Goal: Information Seeking & Learning: Learn about a topic

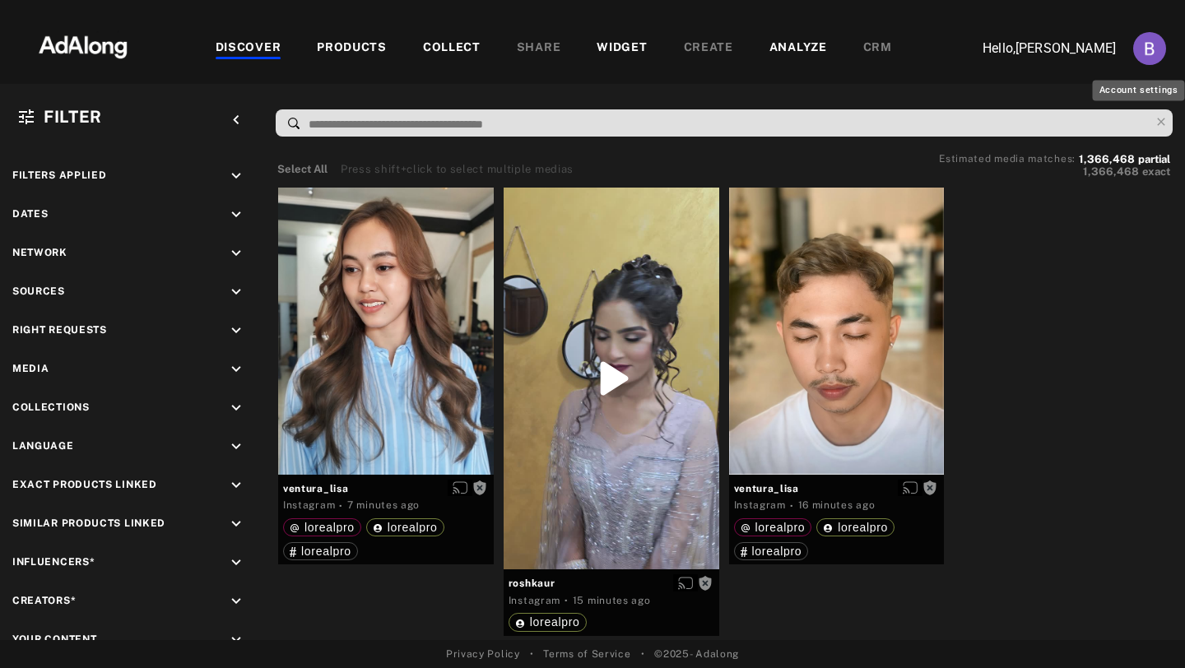
click at [1144, 62] on img "Account settings" at bounding box center [1149, 48] width 33 height 33
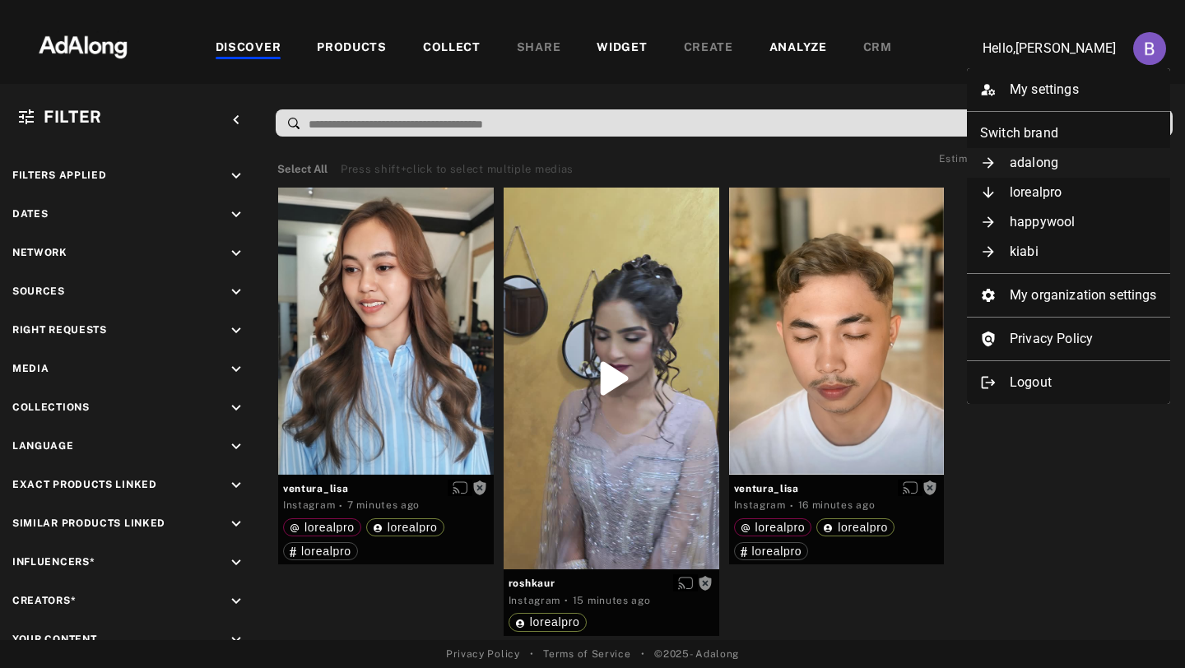
click at [1038, 167] on li "adalong" at bounding box center [1068, 163] width 203 height 30
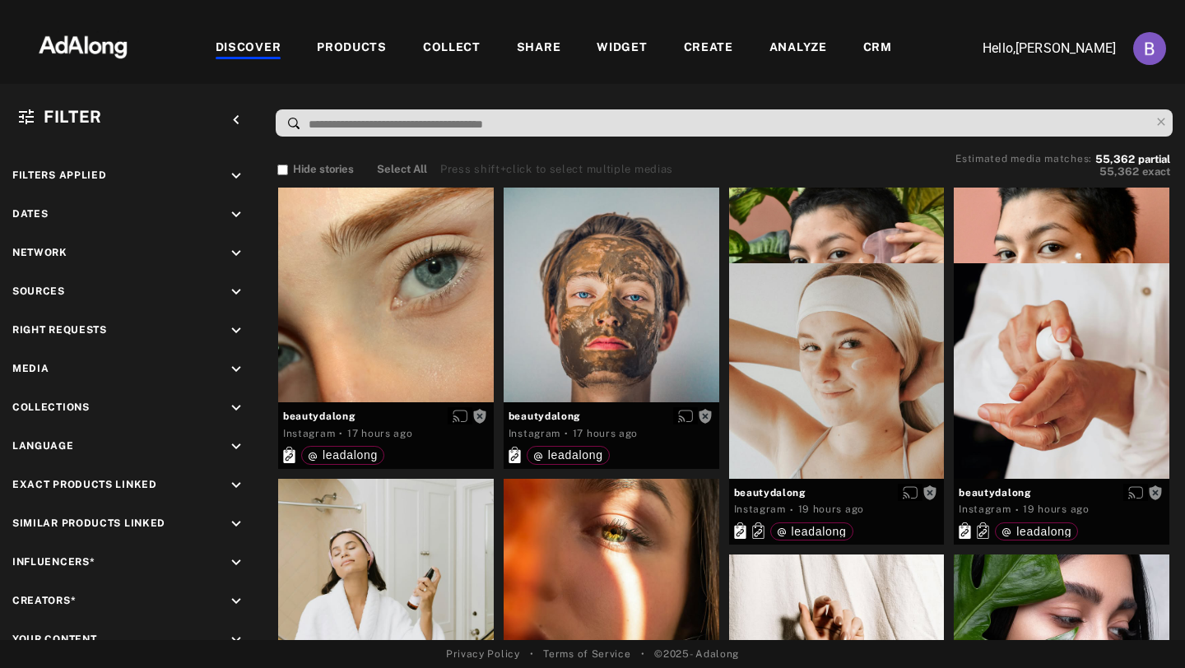
click at [375, 50] on div "PRODUCTS" at bounding box center [352, 49] width 70 height 20
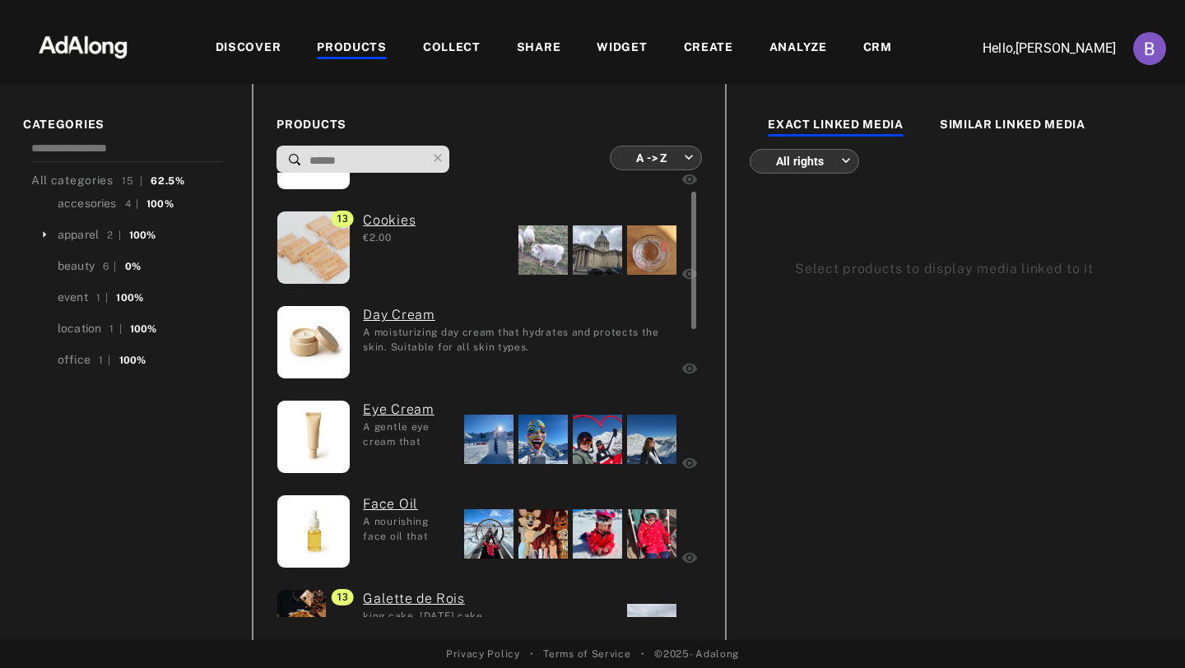
scroll to position [76, 0]
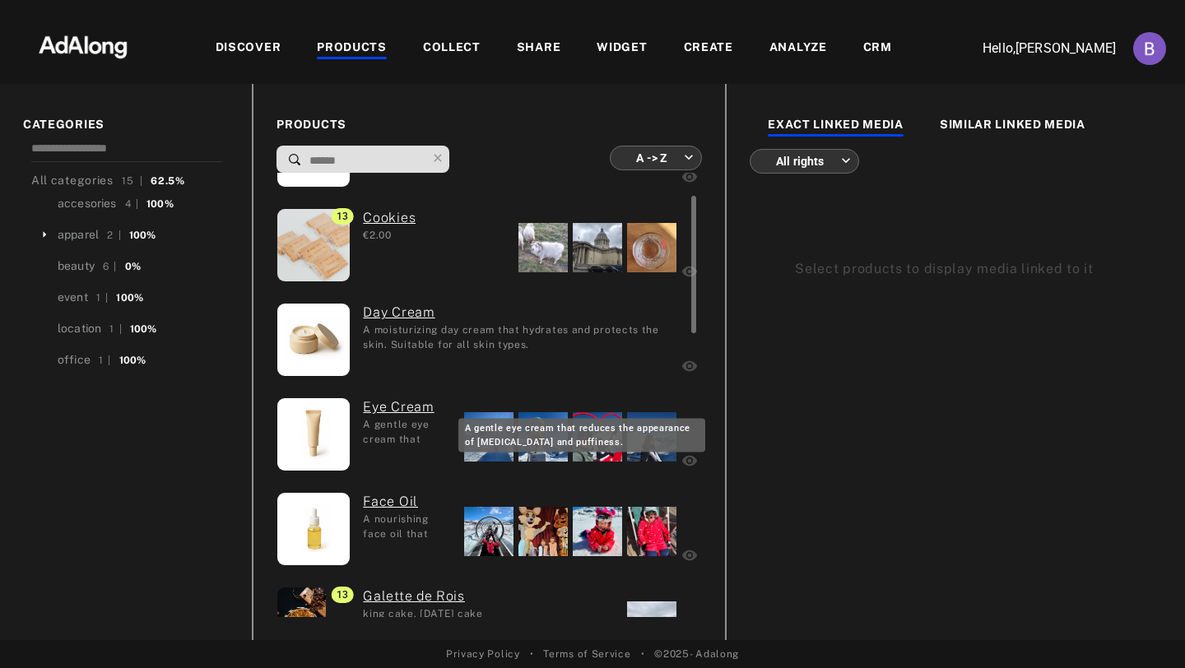
click at [397, 439] on div "A gentle eye cream that reduces the appearance of dark circles and puffiness." at bounding box center [407, 431] width 89 height 28
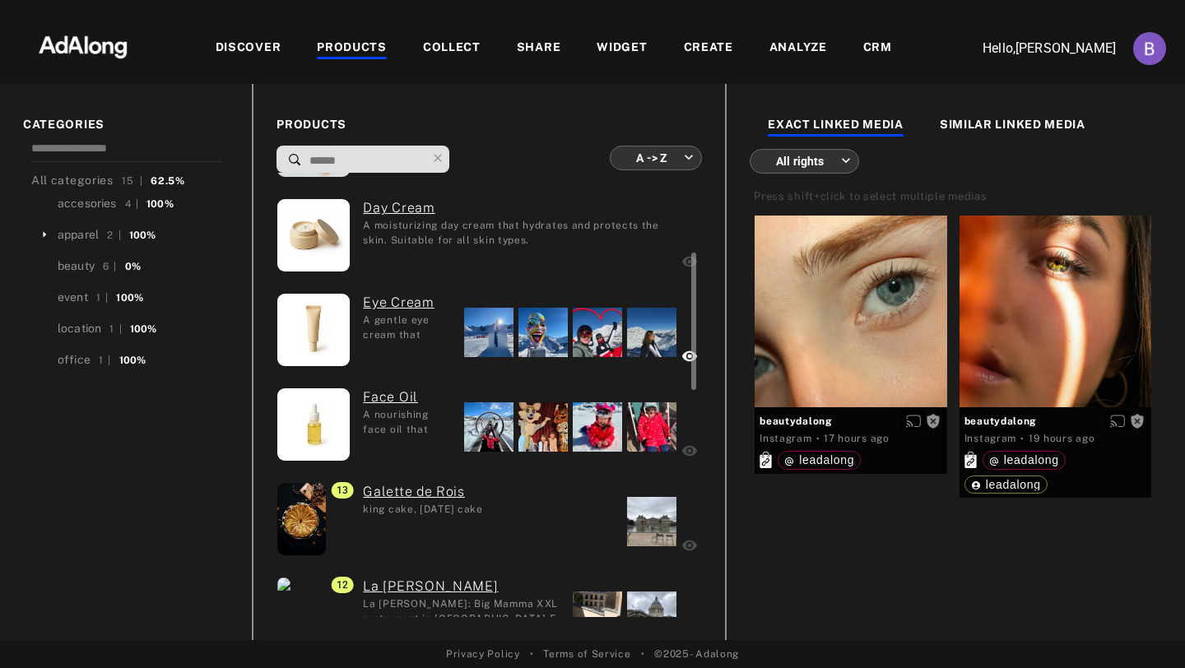
scroll to position [199, 0]
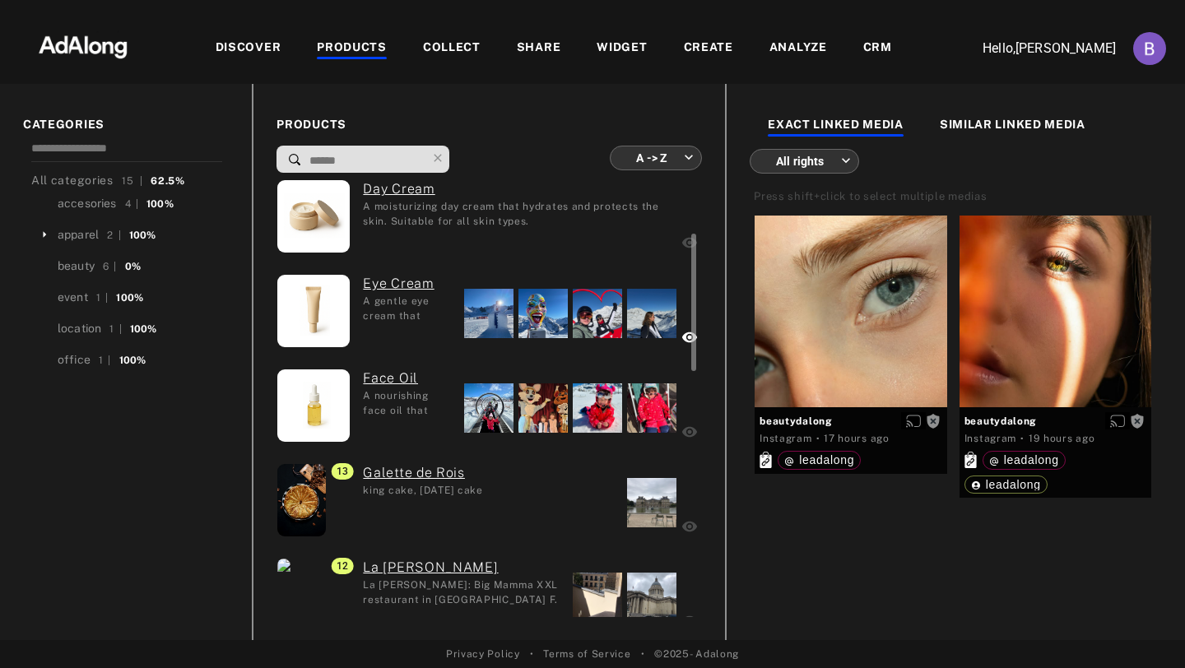
click at [488, 317] on div at bounding box center [488, 313] width 49 height 49
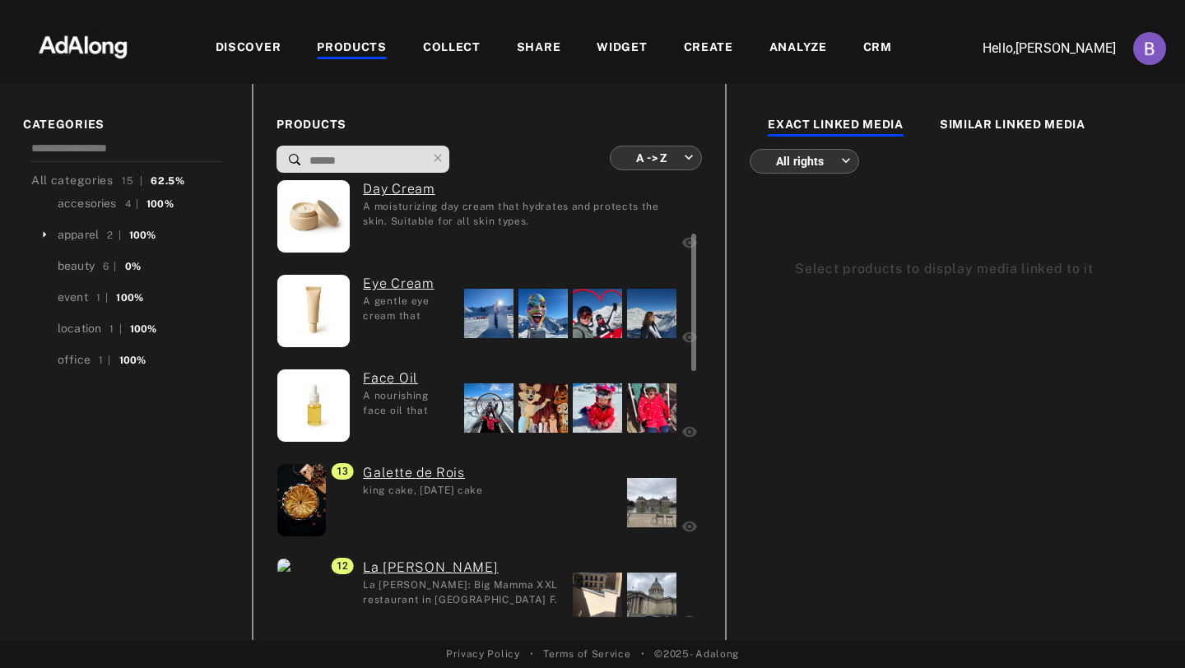
click at [555, 306] on div at bounding box center [542, 313] width 49 height 49
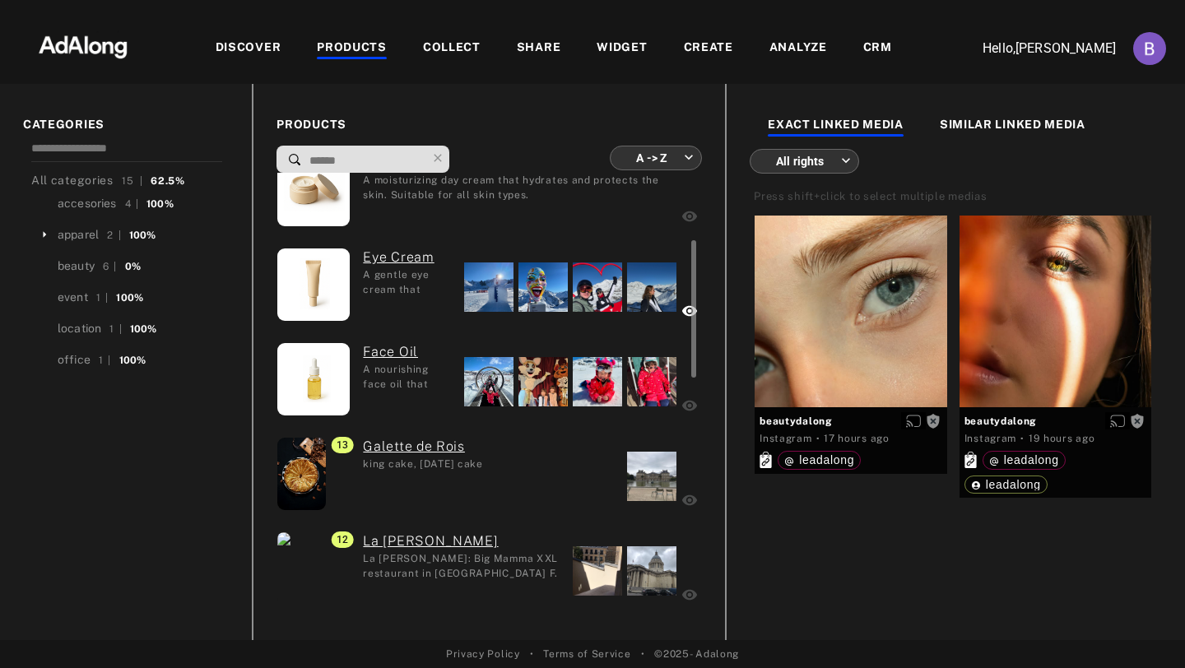
scroll to position [234, 0]
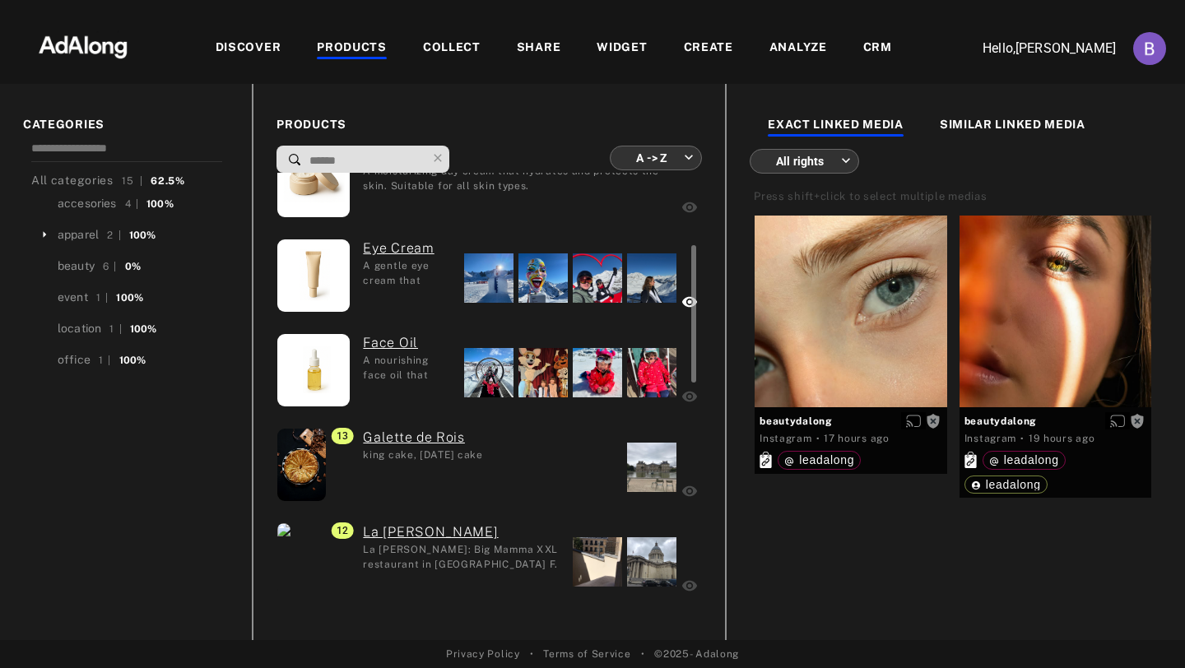
click at [422, 373] on div "A nourishing face oil that provides deep hydration and enhances skin elasticity." at bounding box center [407, 367] width 89 height 28
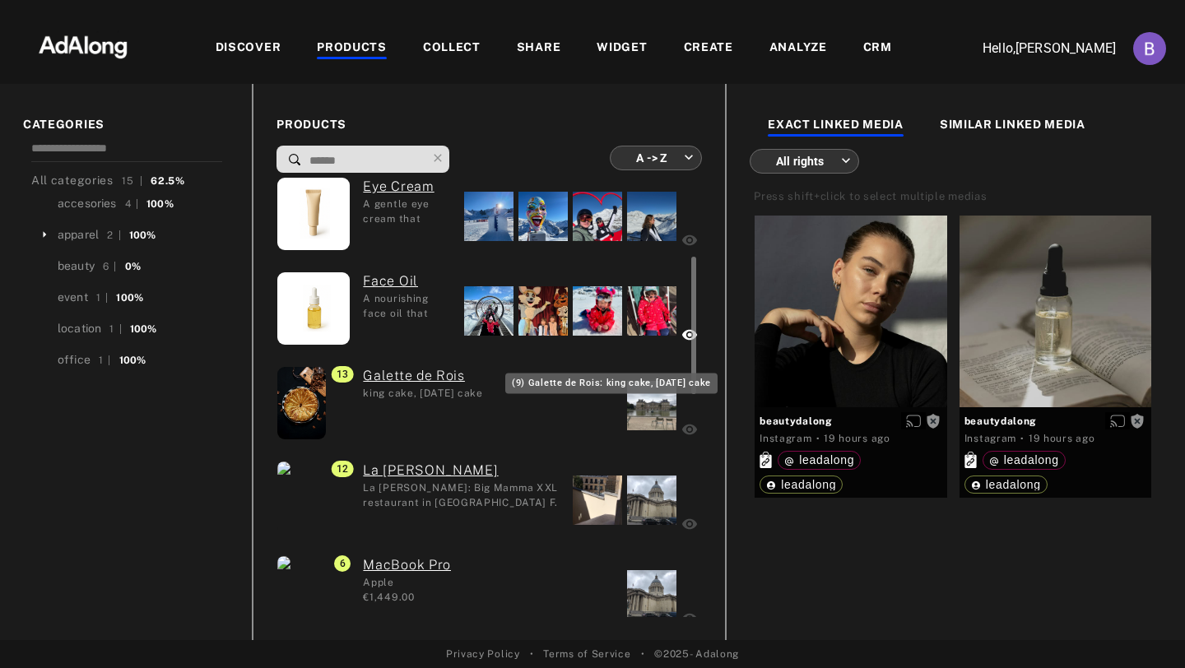
scroll to position [341, 0]
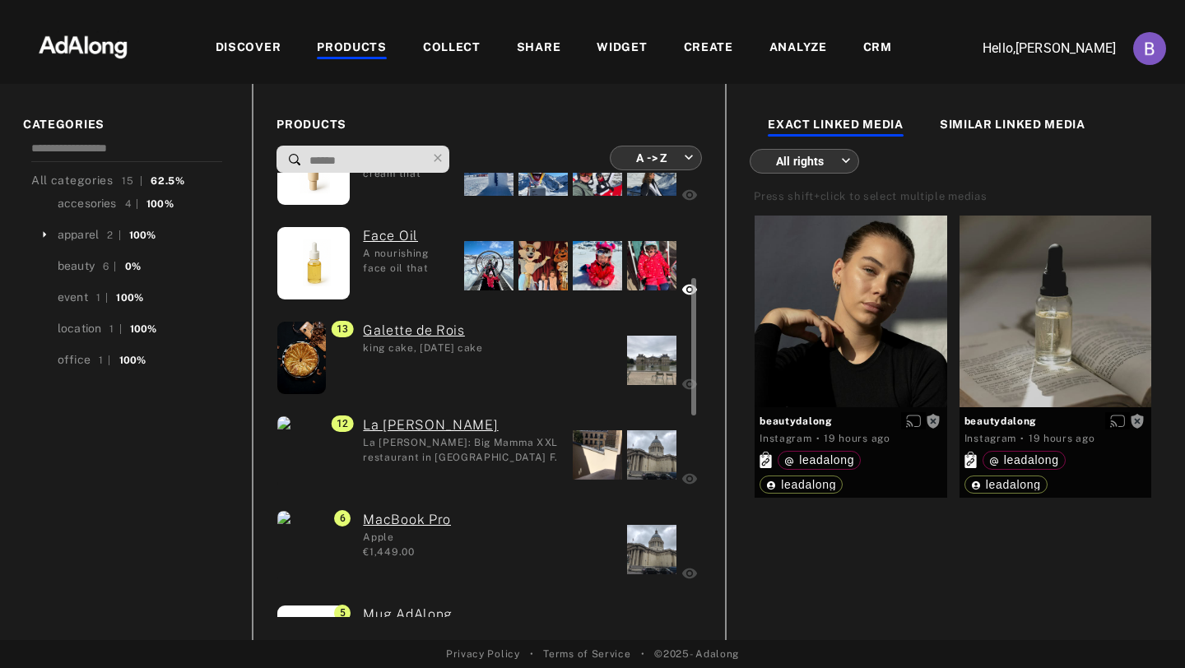
click at [539, 279] on div at bounding box center [542, 265] width 49 height 49
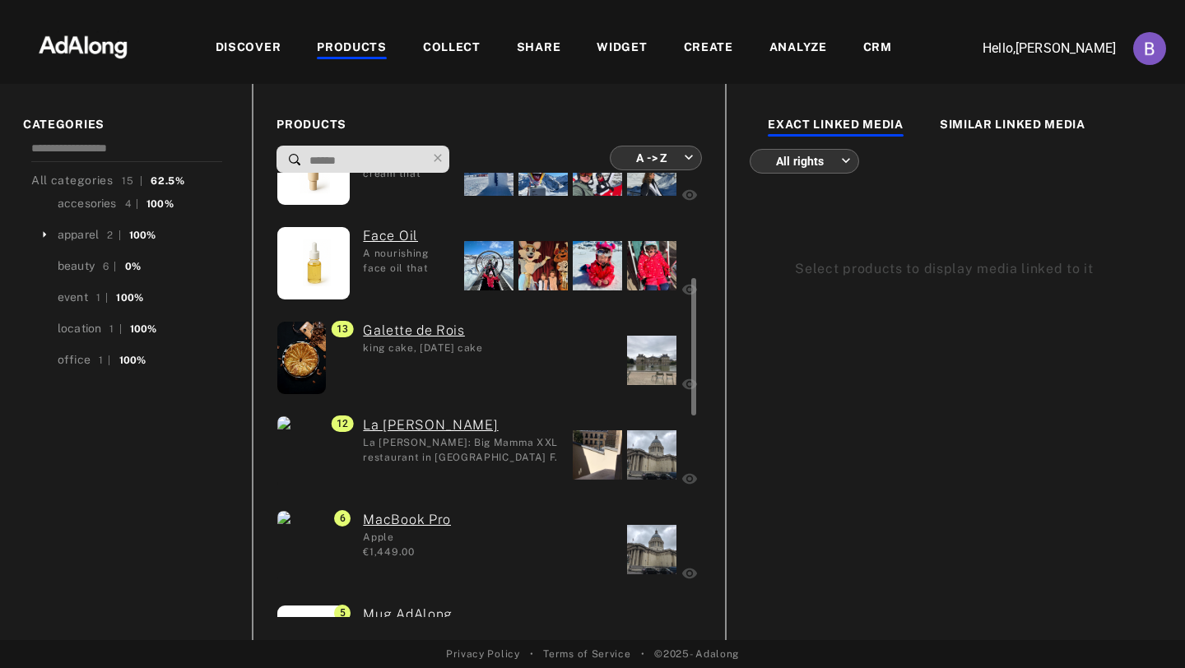
click at [554, 341] on div "13 Galette de Rois king cake, epiphany cake" at bounding box center [417, 360] width 282 height 78
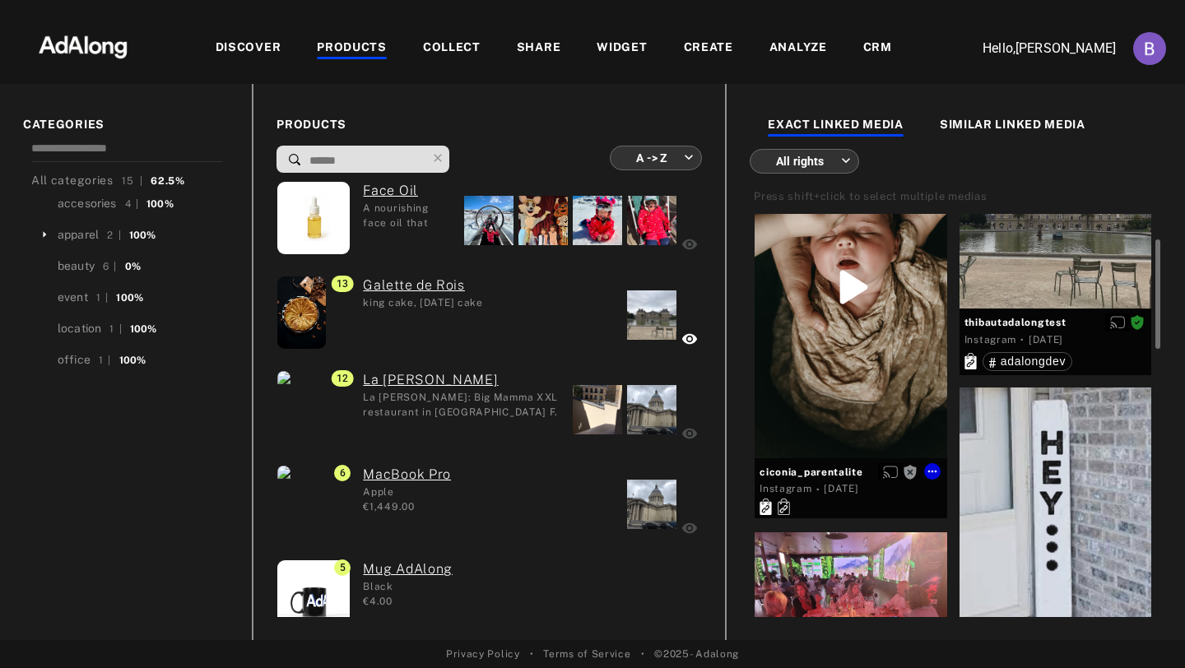
scroll to position [101, 0]
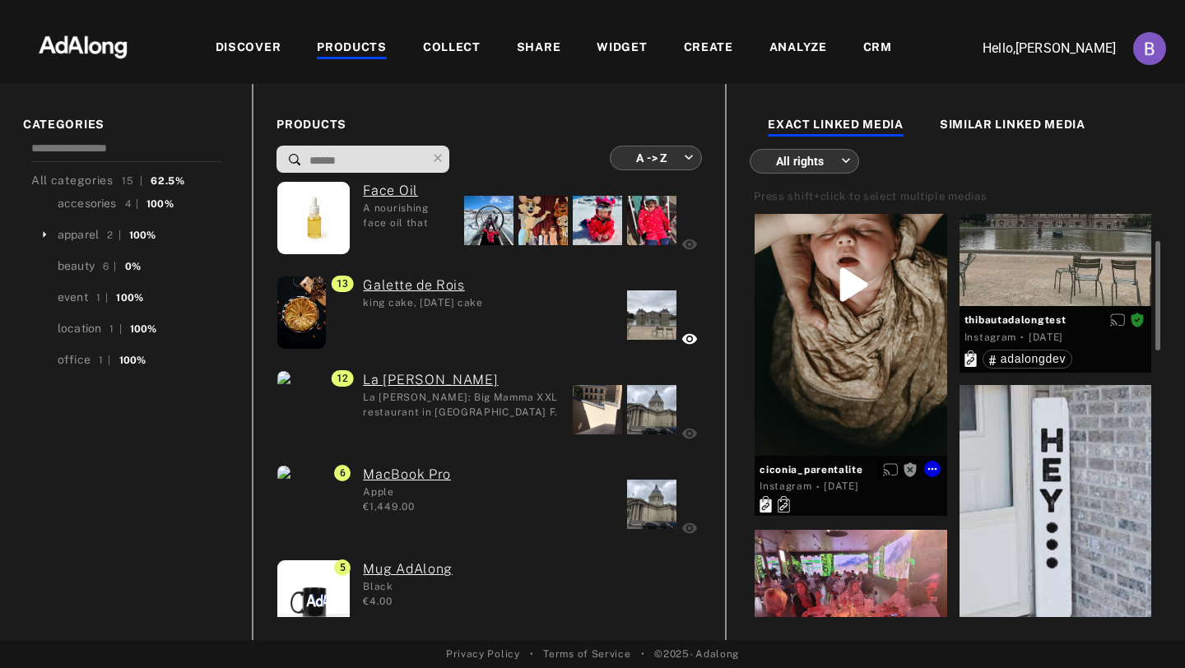
click at [864, 387] on div "Get rights" at bounding box center [850, 284] width 192 height 341
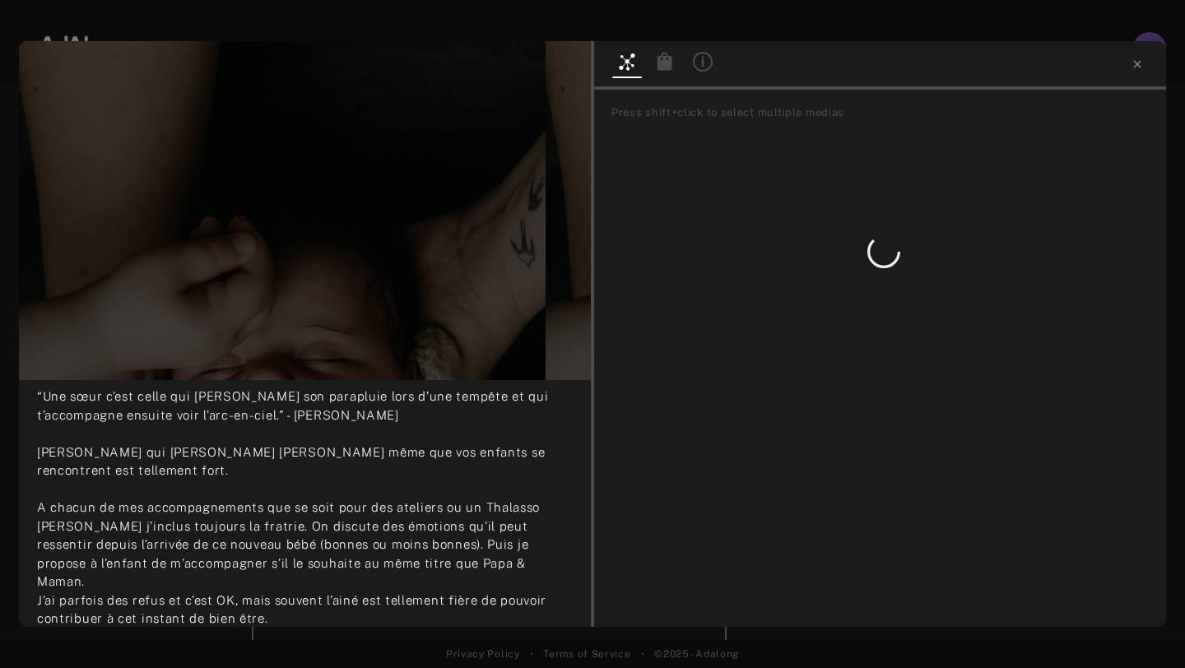
scroll to position [289, 0]
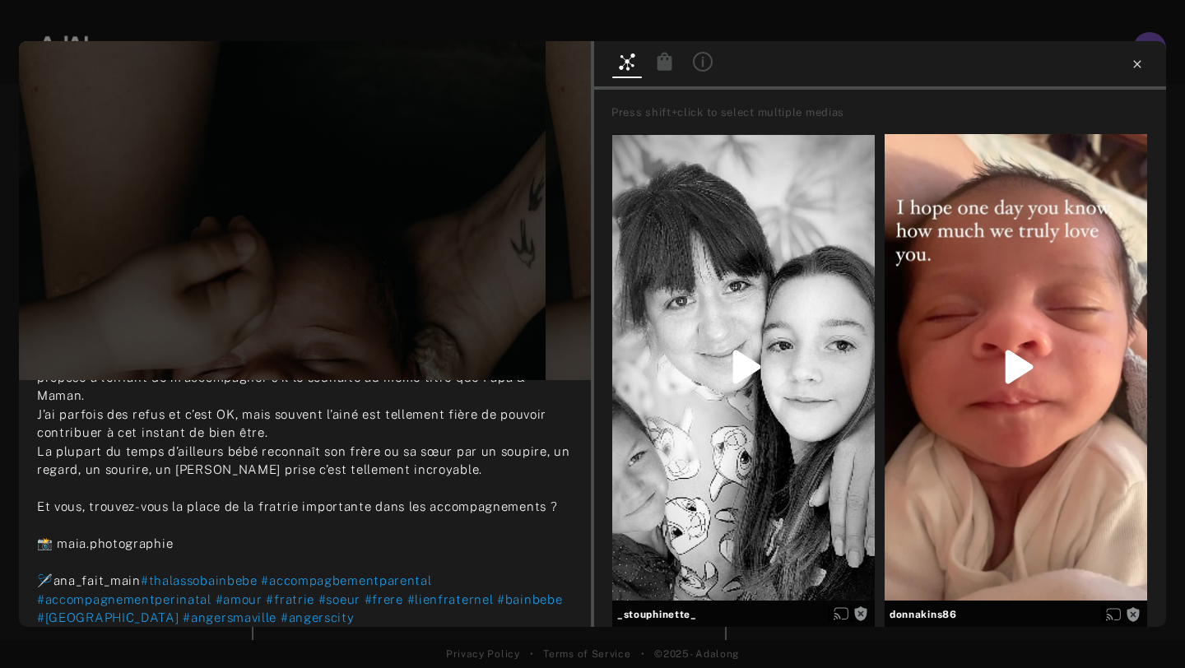
click at [1139, 70] on icon at bounding box center [1136, 64] width 13 height 13
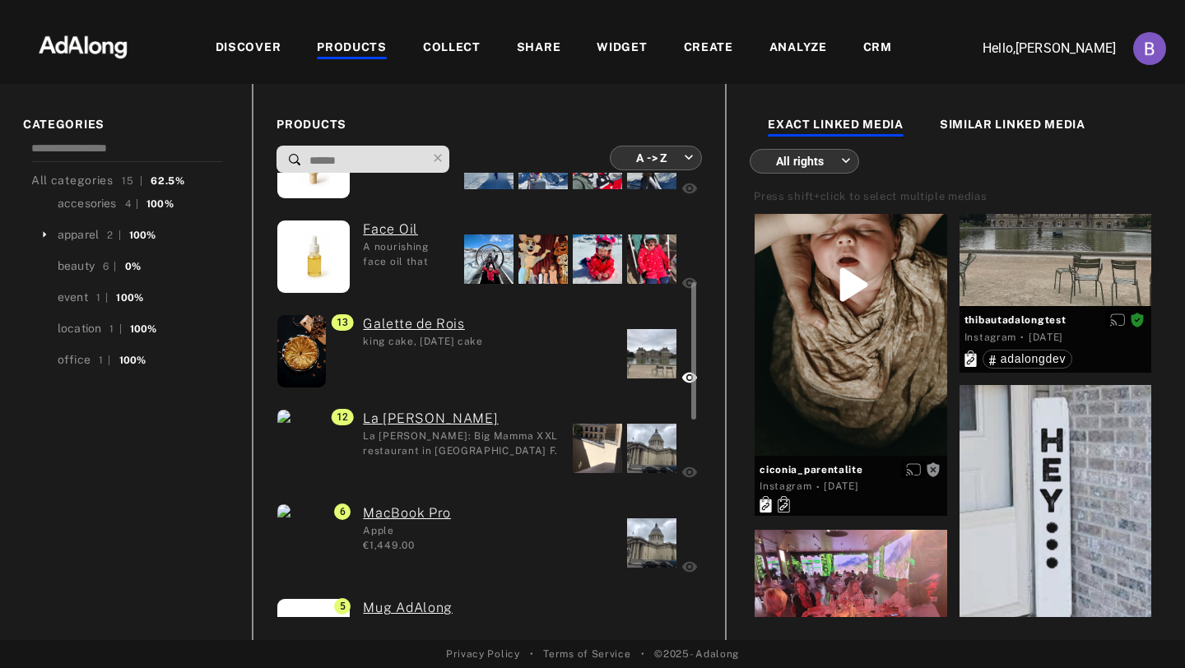
scroll to position [350, 0]
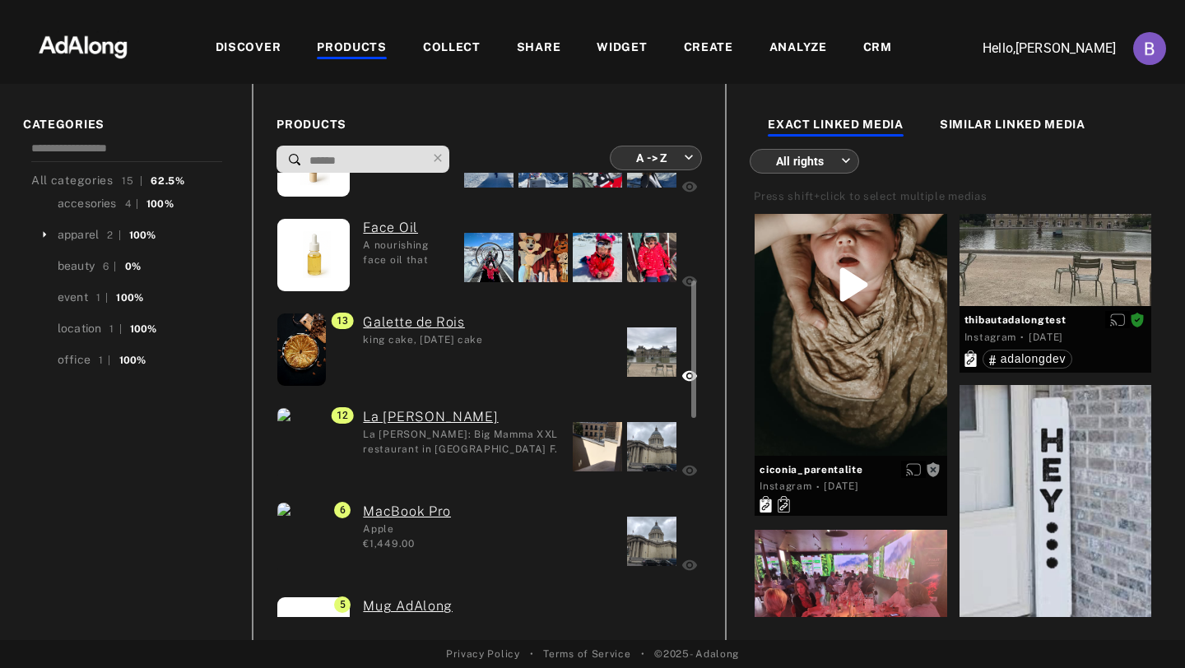
click at [509, 451] on div "La Felicità: Big Mamma XXL restaurant in Paris Station F." at bounding box center [461, 441] width 197 height 28
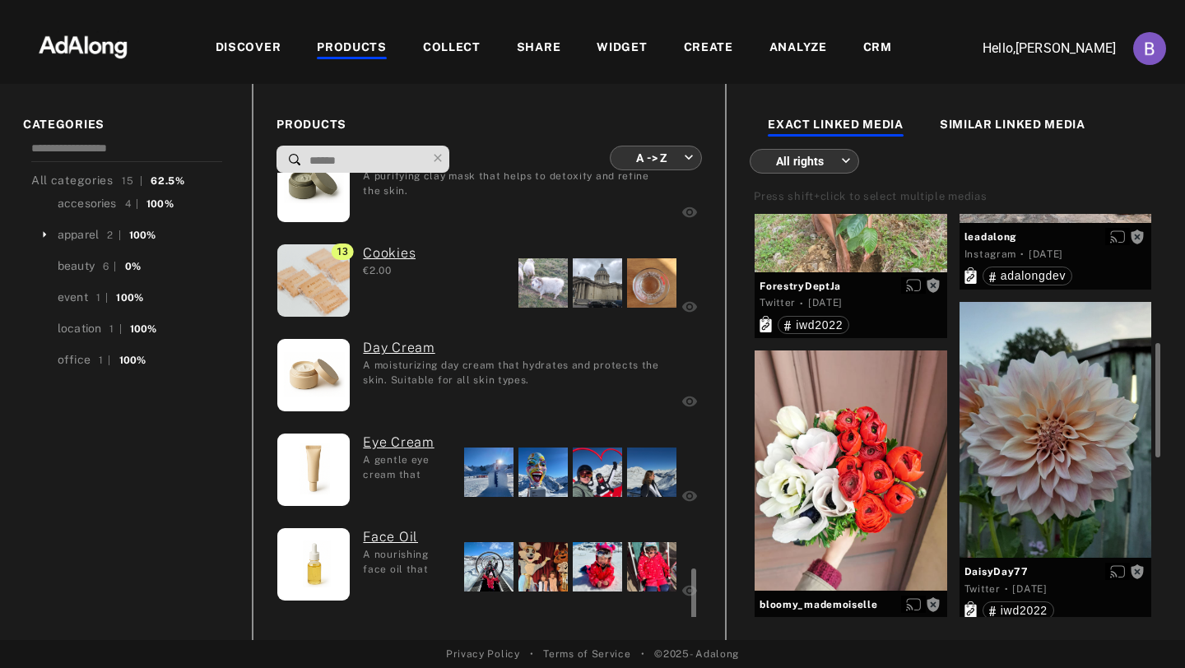
scroll to position [0, 0]
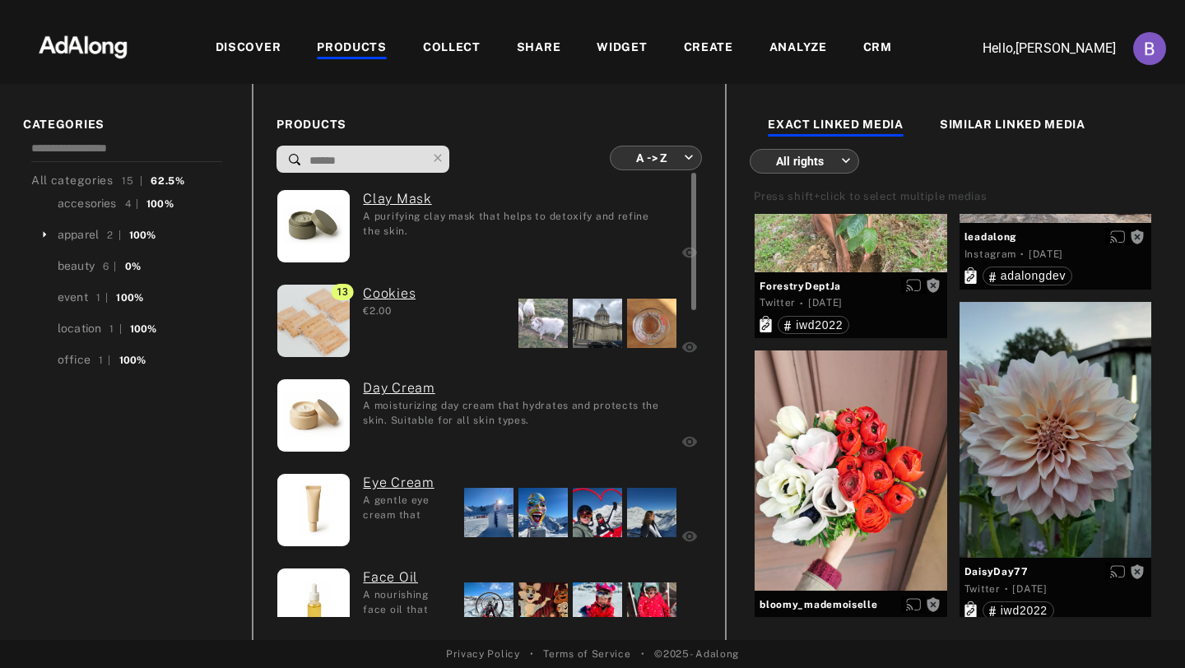
click at [573, 513] on div at bounding box center [597, 512] width 49 height 49
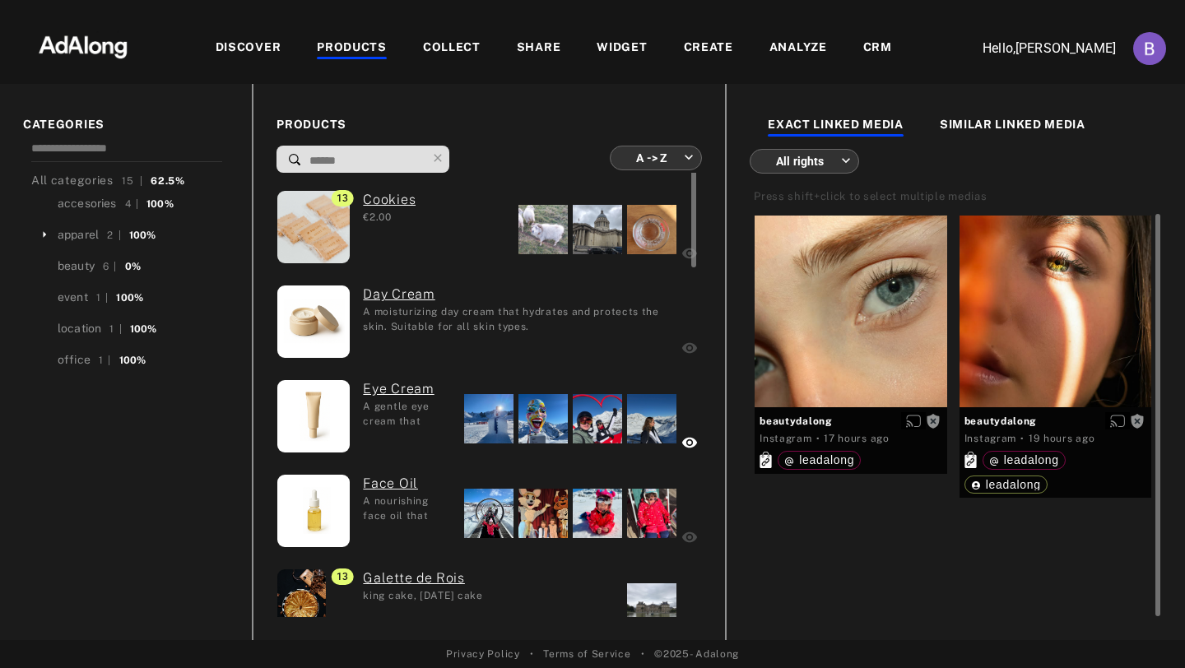
scroll to position [96, 0]
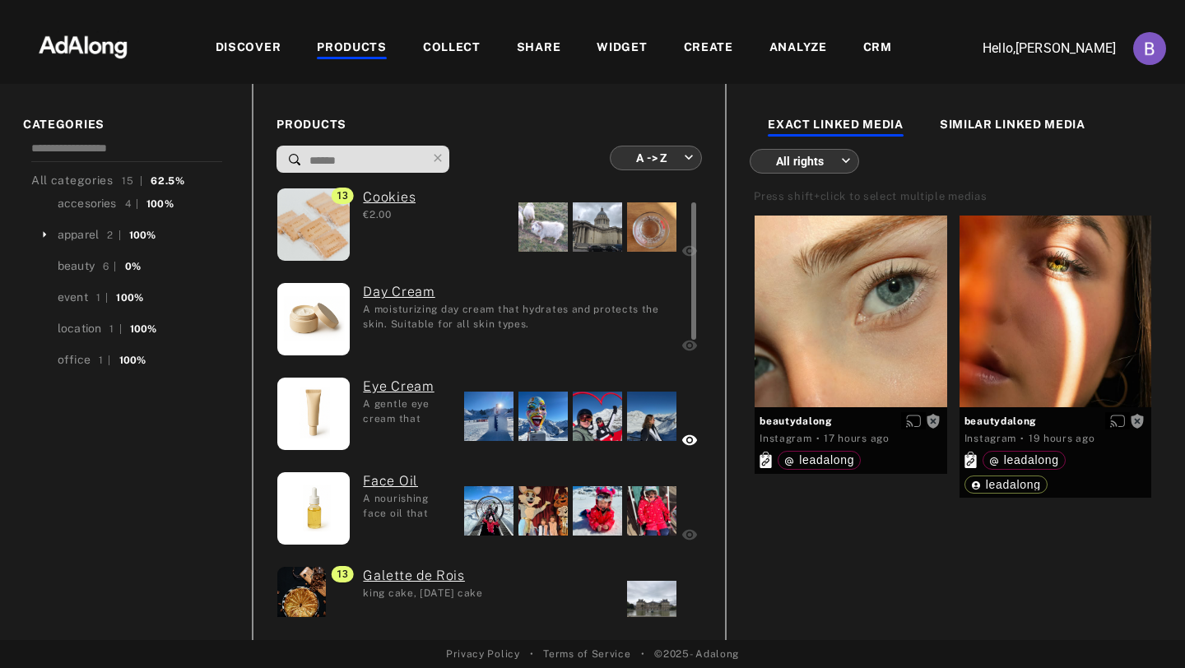
click at [404, 431] on div "Eye Cream A gentle eye cream that reduces the appearance of dark circles and pu…" at bounding box center [400, 416] width 101 height 78
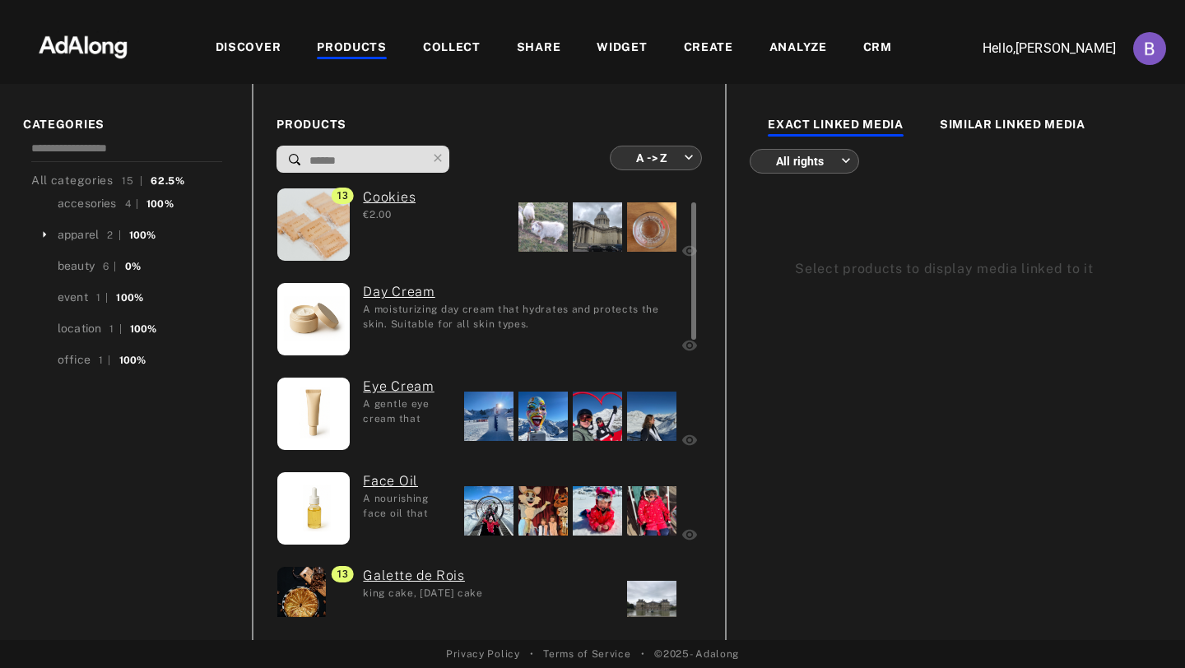
click at [404, 406] on div "A gentle eye cream that reduces the appearance of dark circles and puffiness." at bounding box center [407, 411] width 89 height 28
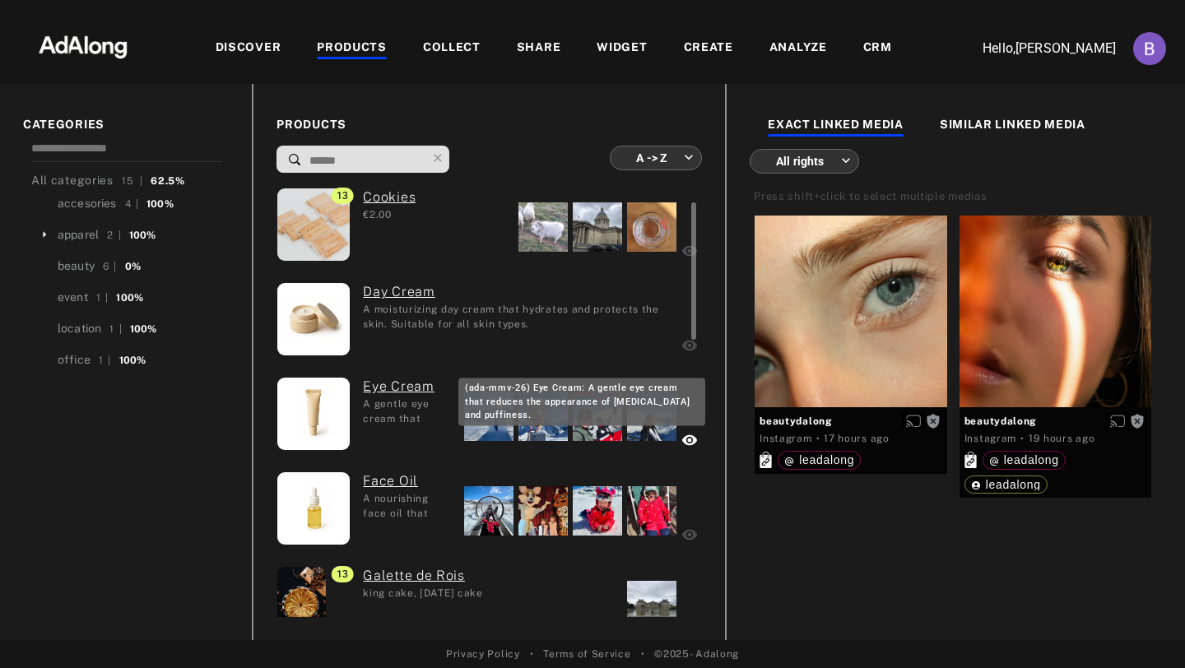
click at [398, 388] on link "Eye Cream" at bounding box center [407, 387] width 89 height 20
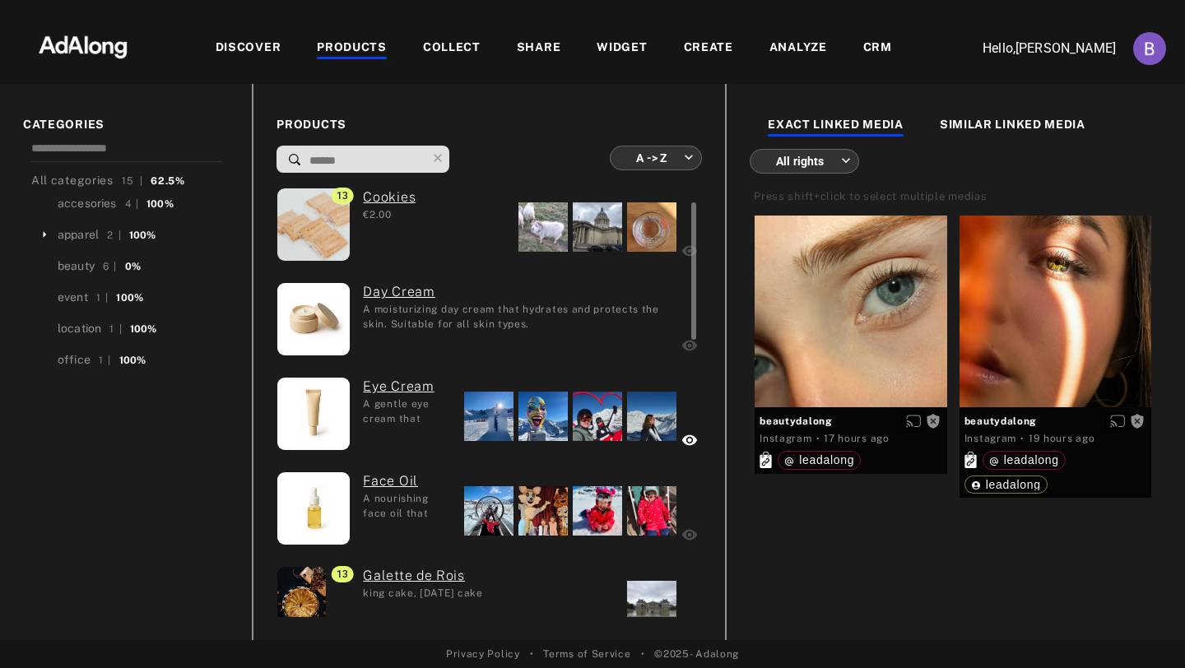
click at [410, 420] on div "A gentle eye cream that reduces the appearance of dark circles and puffiness." at bounding box center [407, 411] width 89 height 28
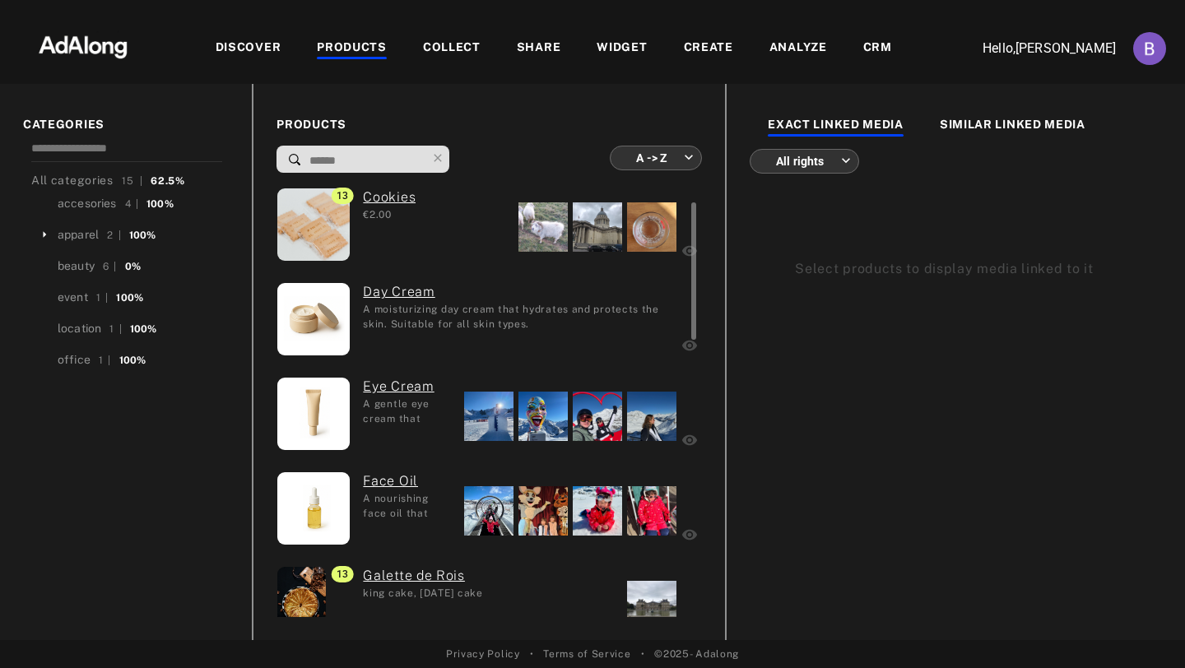
click at [560, 378] on div at bounding box center [570, 416] width 217 height 78
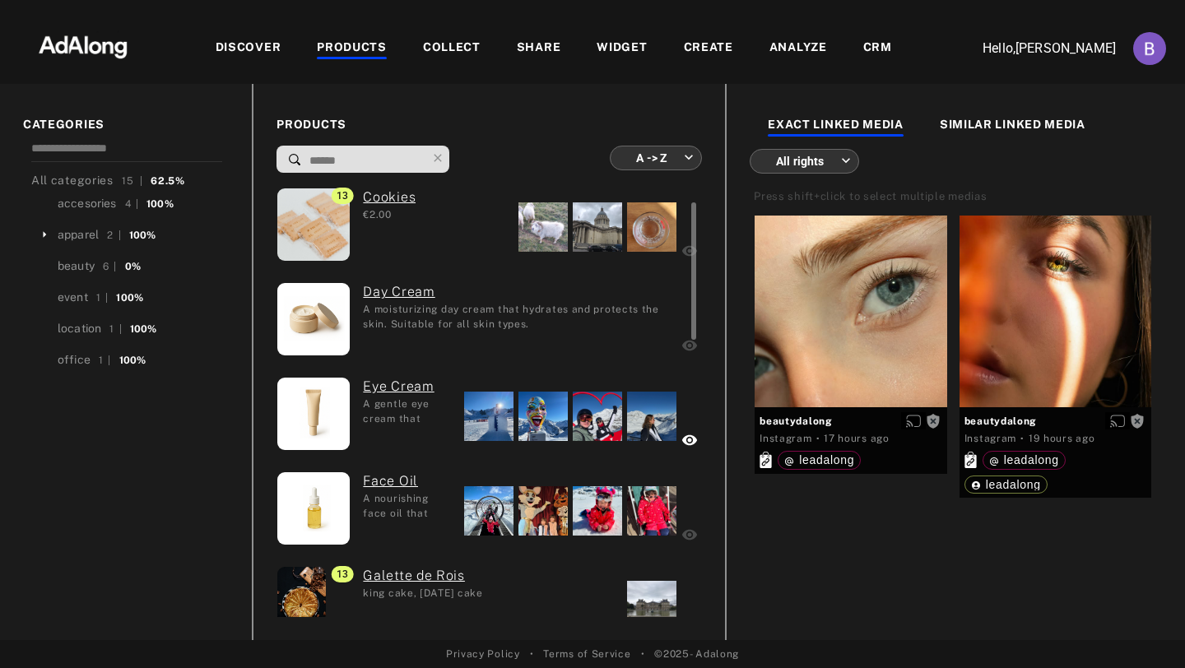
click at [536, 421] on div at bounding box center [542, 416] width 49 height 49
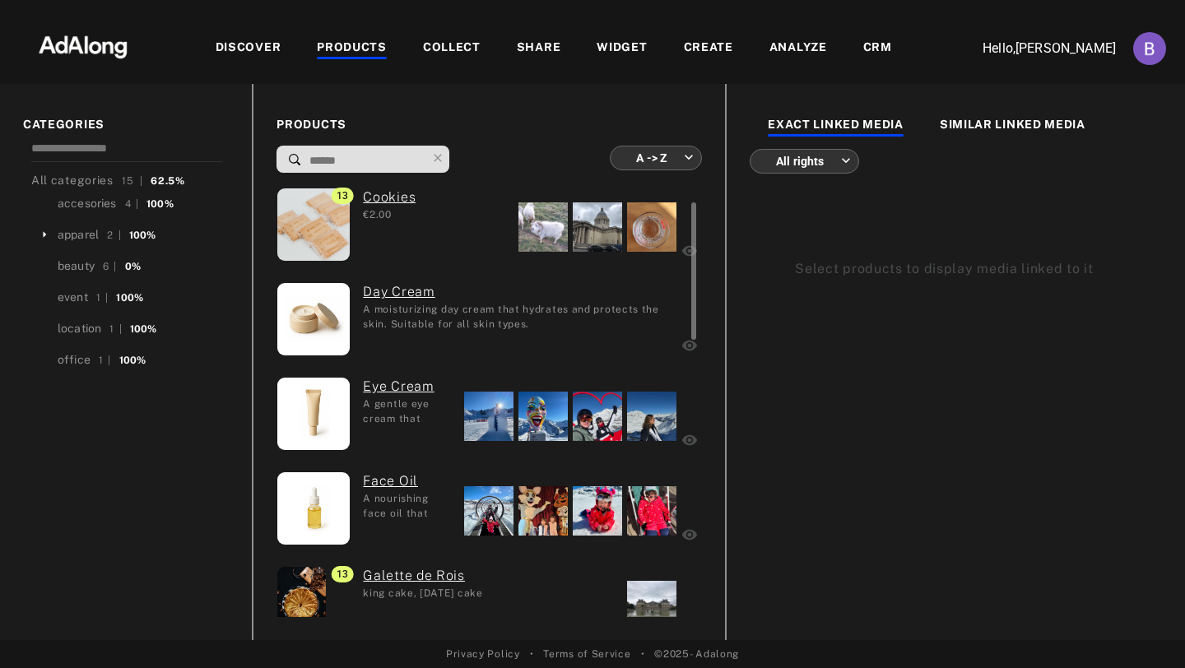
click at [536, 421] on div at bounding box center [542, 416] width 49 height 49
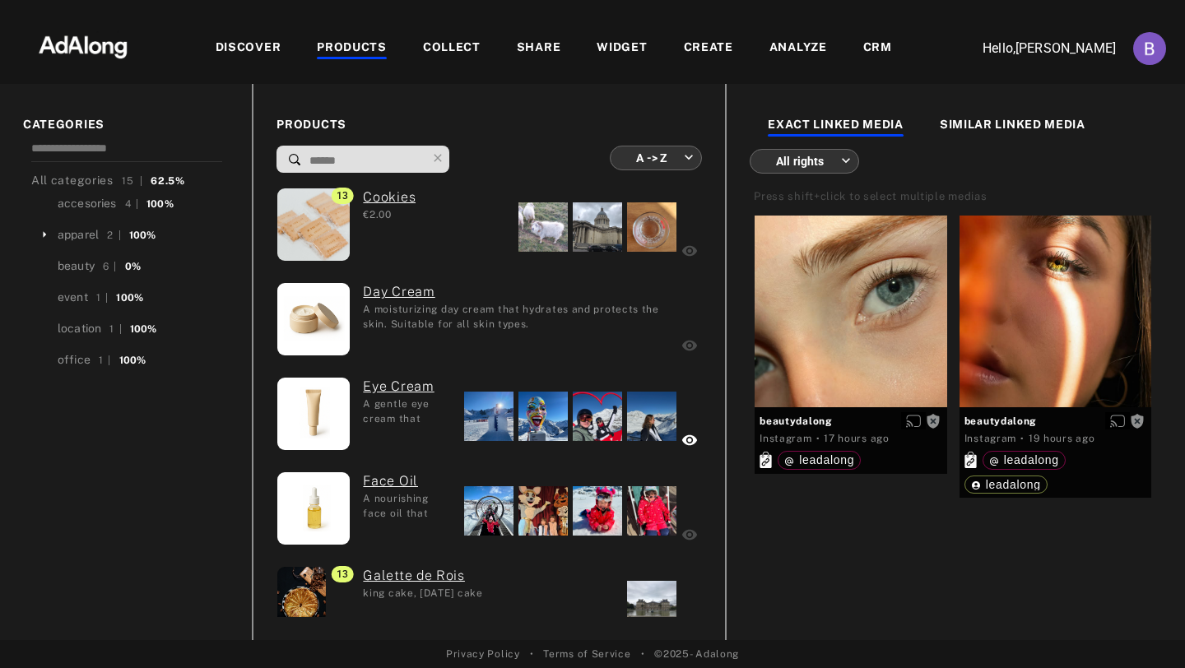
click at [967, 123] on div "SIMILAR LINKED MEDIA" at bounding box center [1013, 126] width 146 height 20
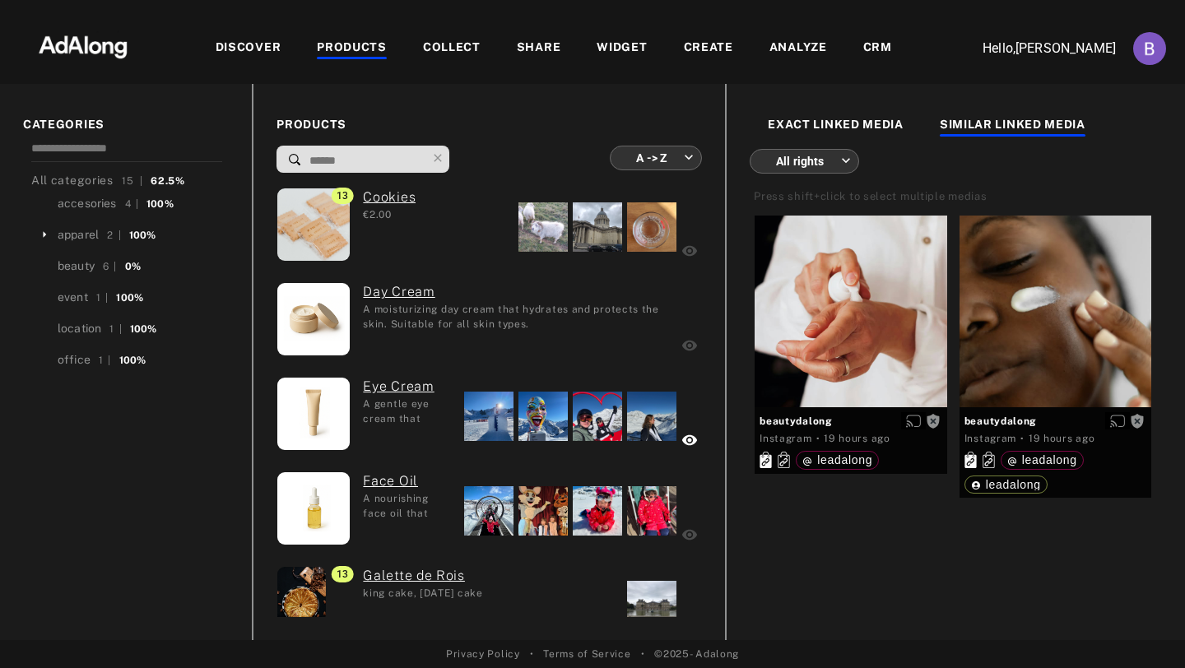
click at [877, 116] on div "EXACT LINKED MEDIA" at bounding box center [836, 126] width 136 height 20
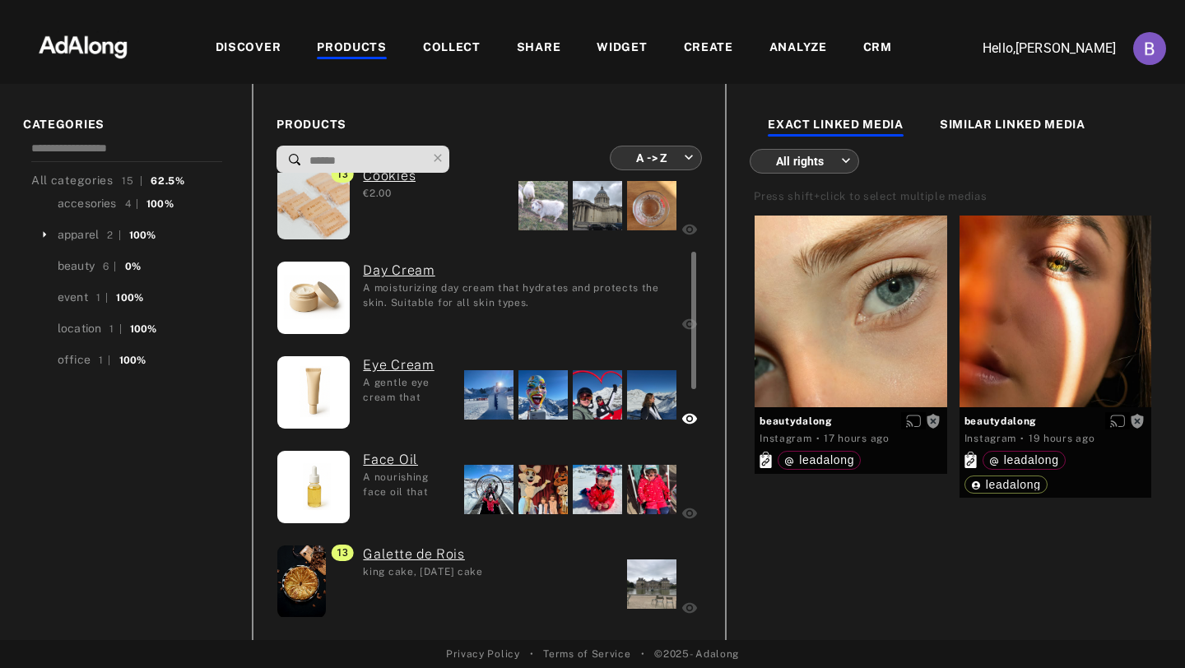
scroll to position [155, 0]
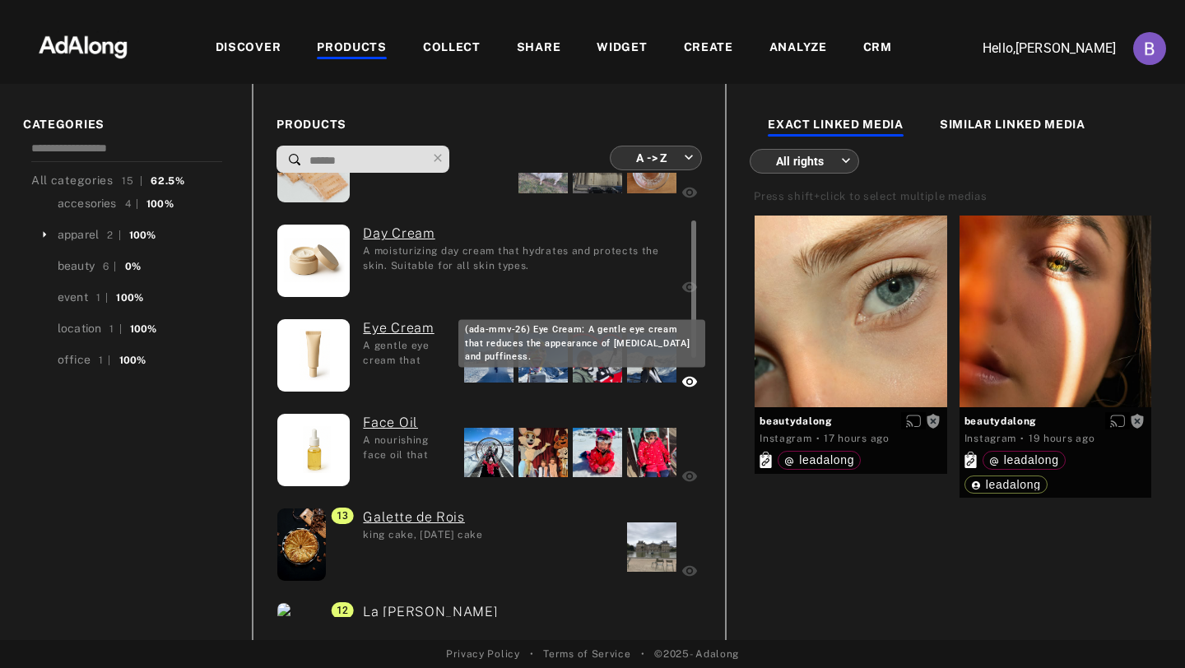
click at [407, 328] on link "Eye Cream" at bounding box center [407, 328] width 89 height 20
